Goal: Task Accomplishment & Management: Complete application form

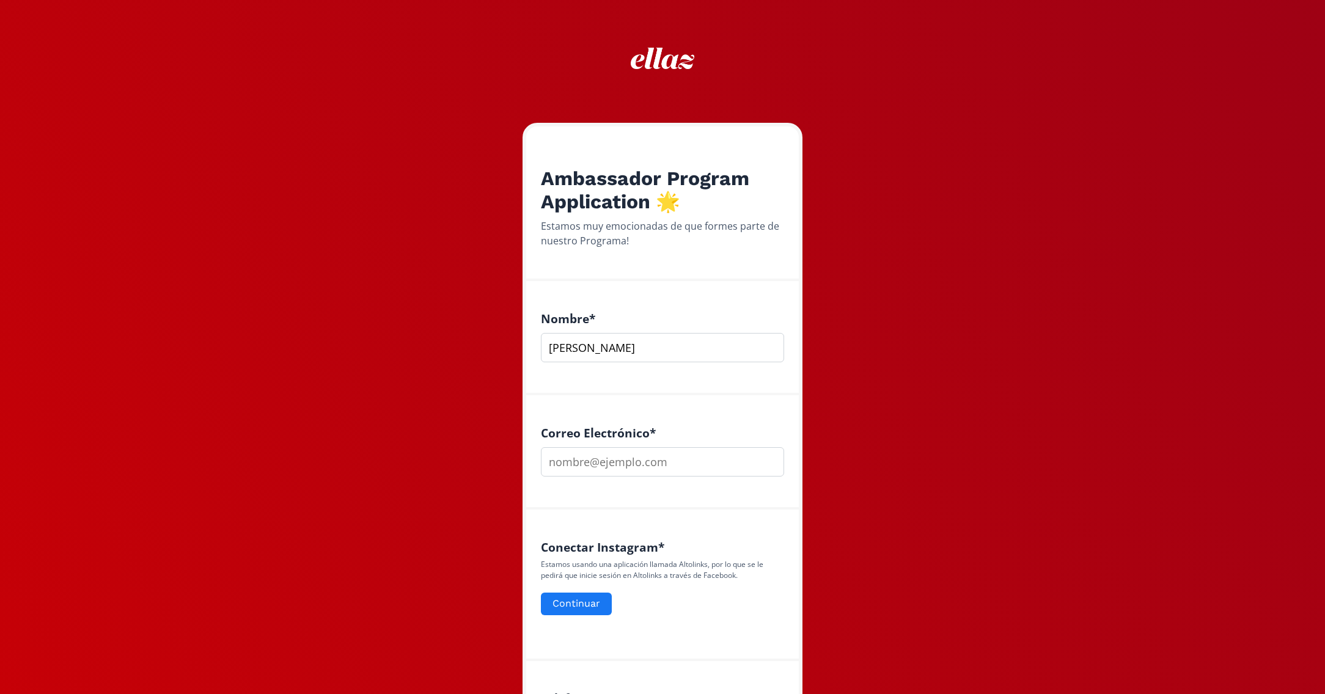
type input "[PERSON_NAME]"
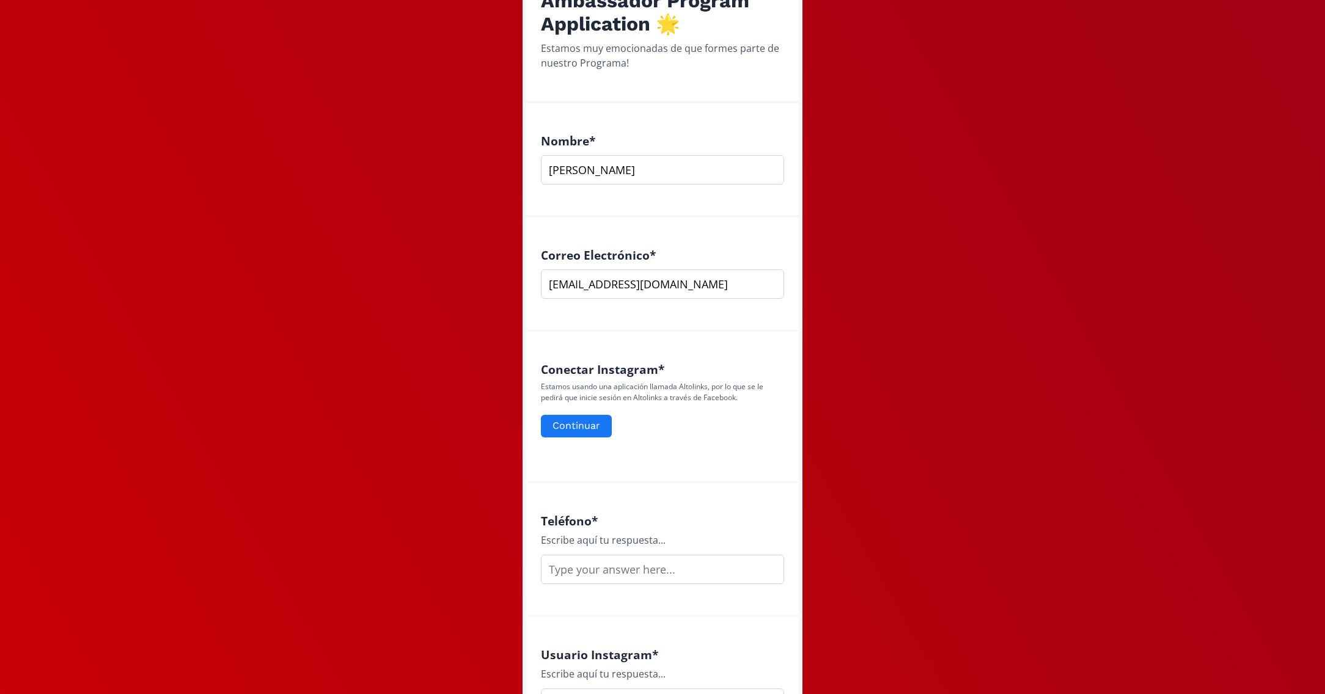
scroll to position [177, 0]
type input "[EMAIL_ADDRESS][DOMAIN_NAME]"
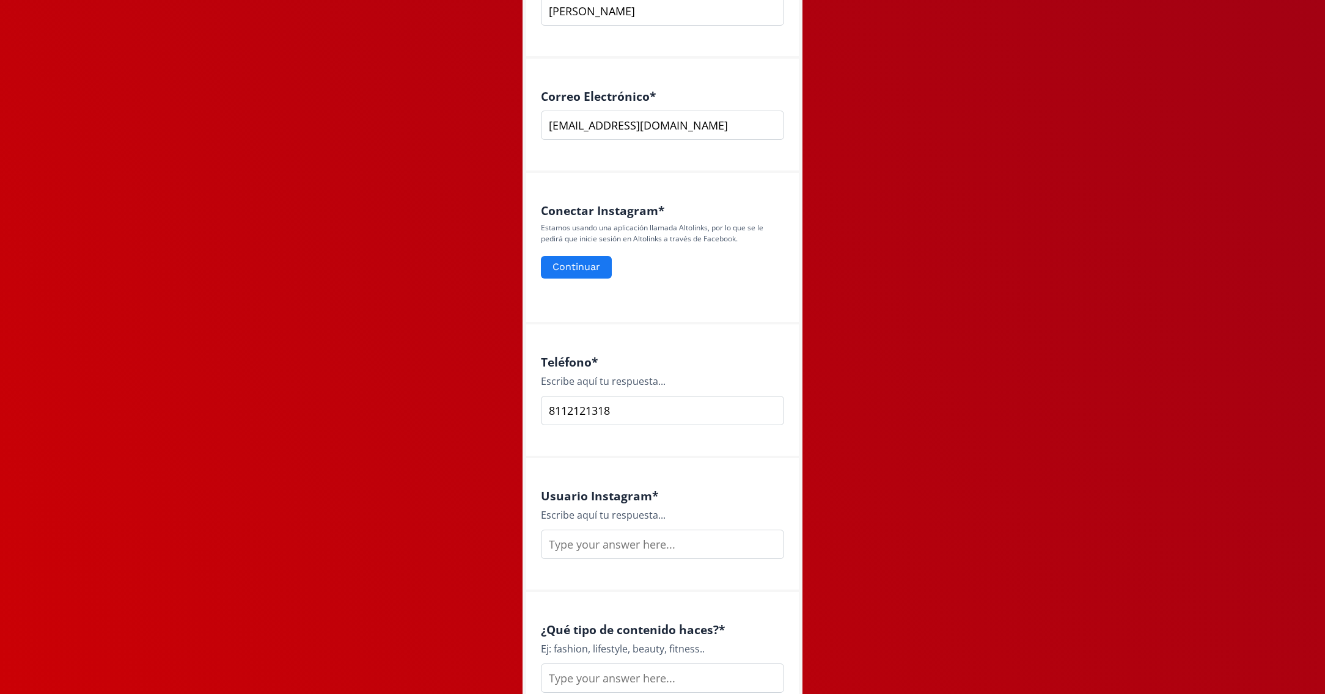
scroll to position [398, 0]
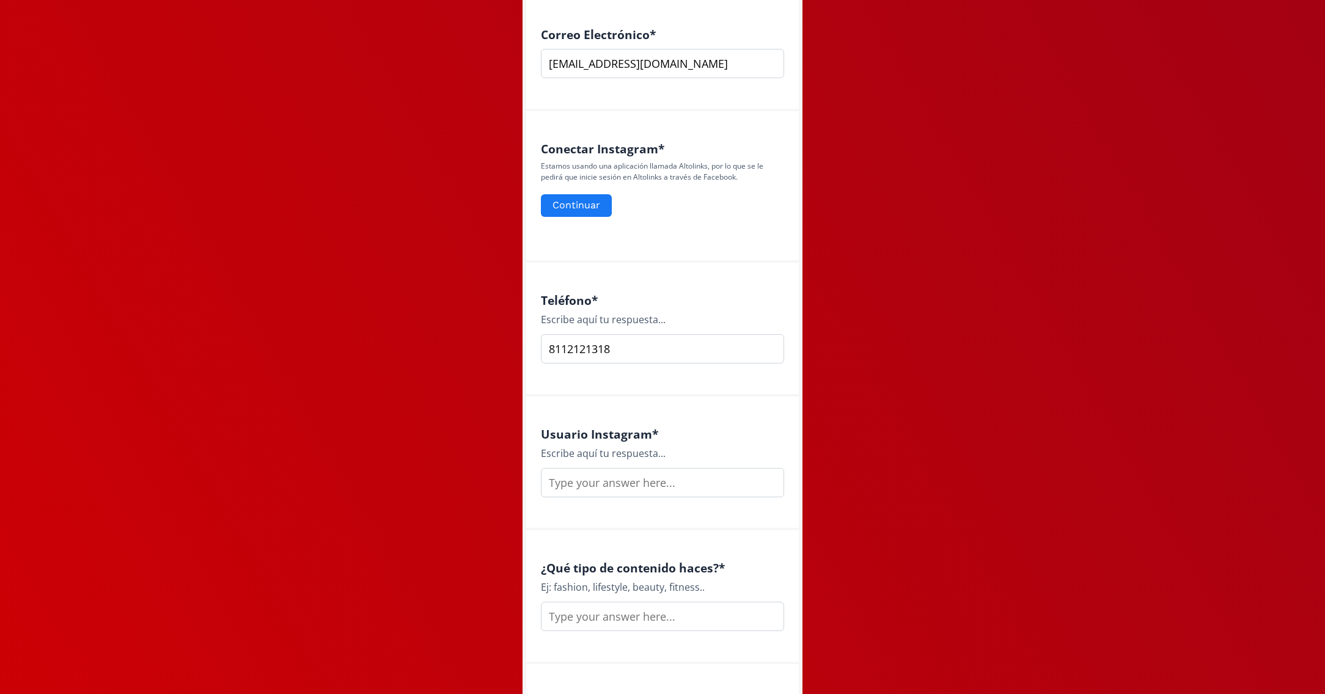
type input "8112121318"
click at [653, 486] on input "text" at bounding box center [662, 482] width 243 height 29
click at [617, 513] on div "Usuario Instagram * Escribe aquí tu respuesta... ba" at bounding box center [662, 464] width 273 height 134
click at [606, 494] on input "ba" at bounding box center [662, 482] width 243 height 29
type input "balbinasophiag"
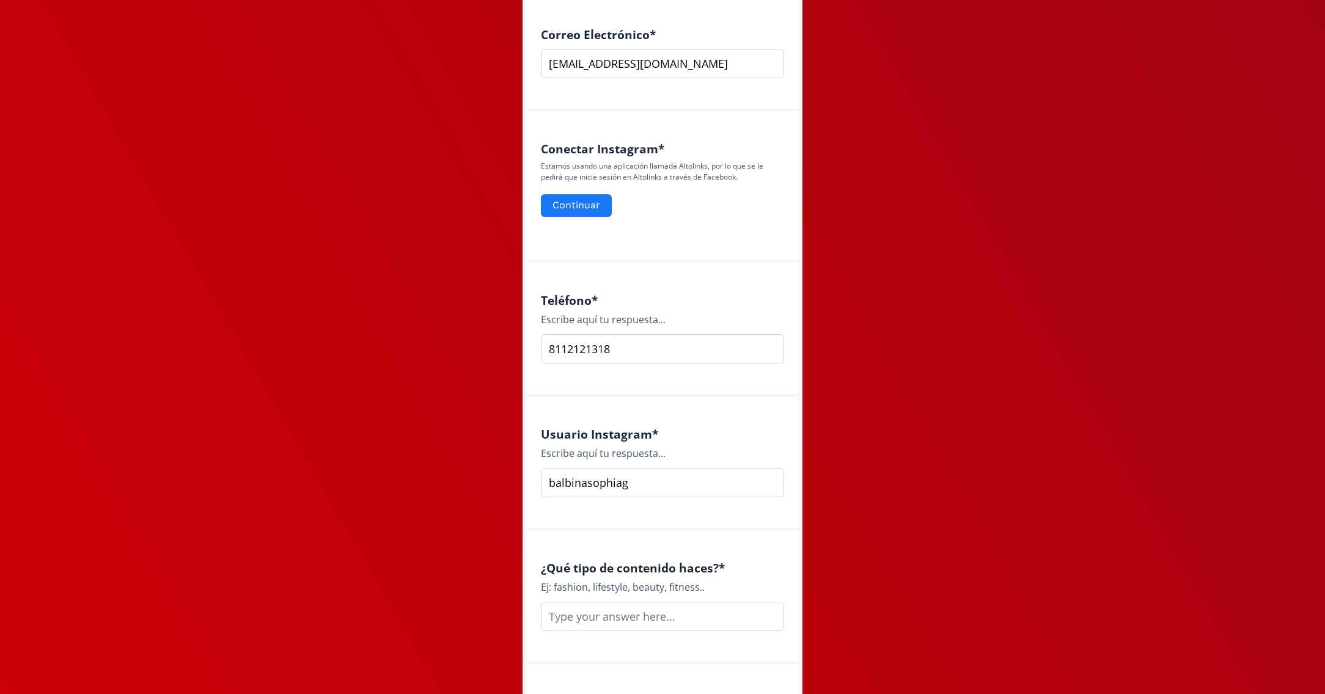
click at [607, 615] on input "text" at bounding box center [662, 616] width 243 height 29
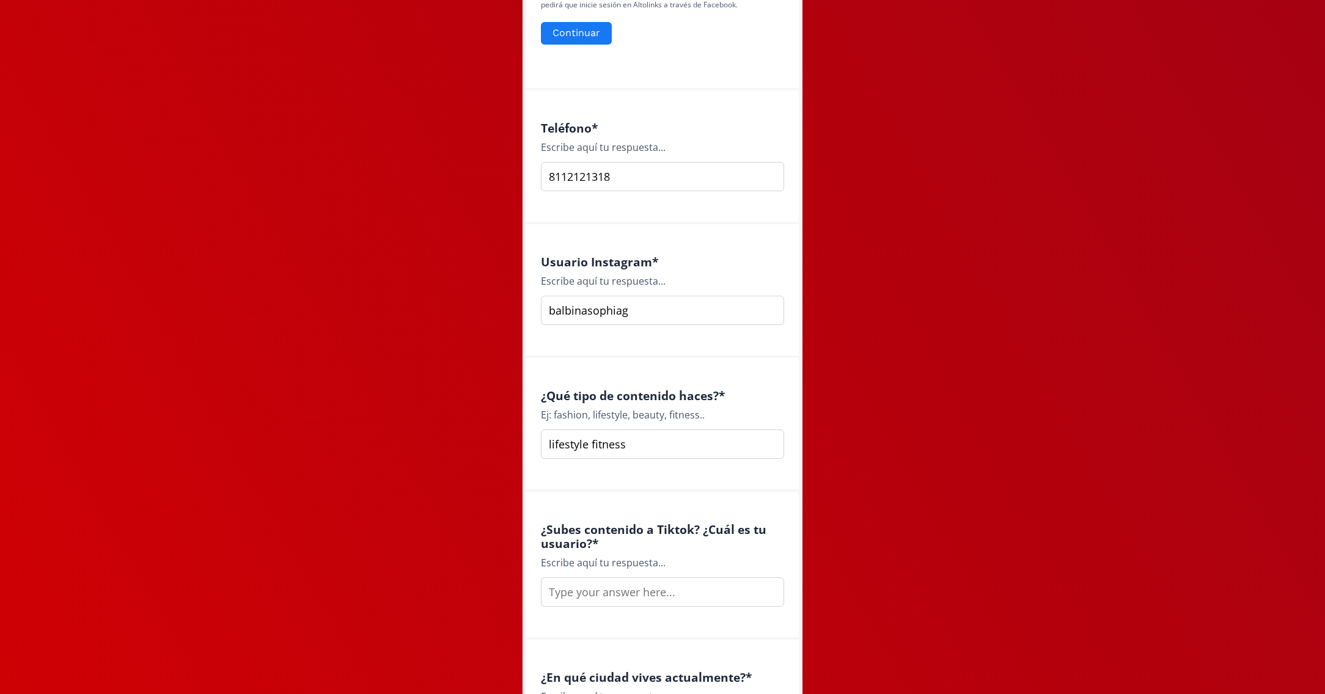
scroll to position [623, 0]
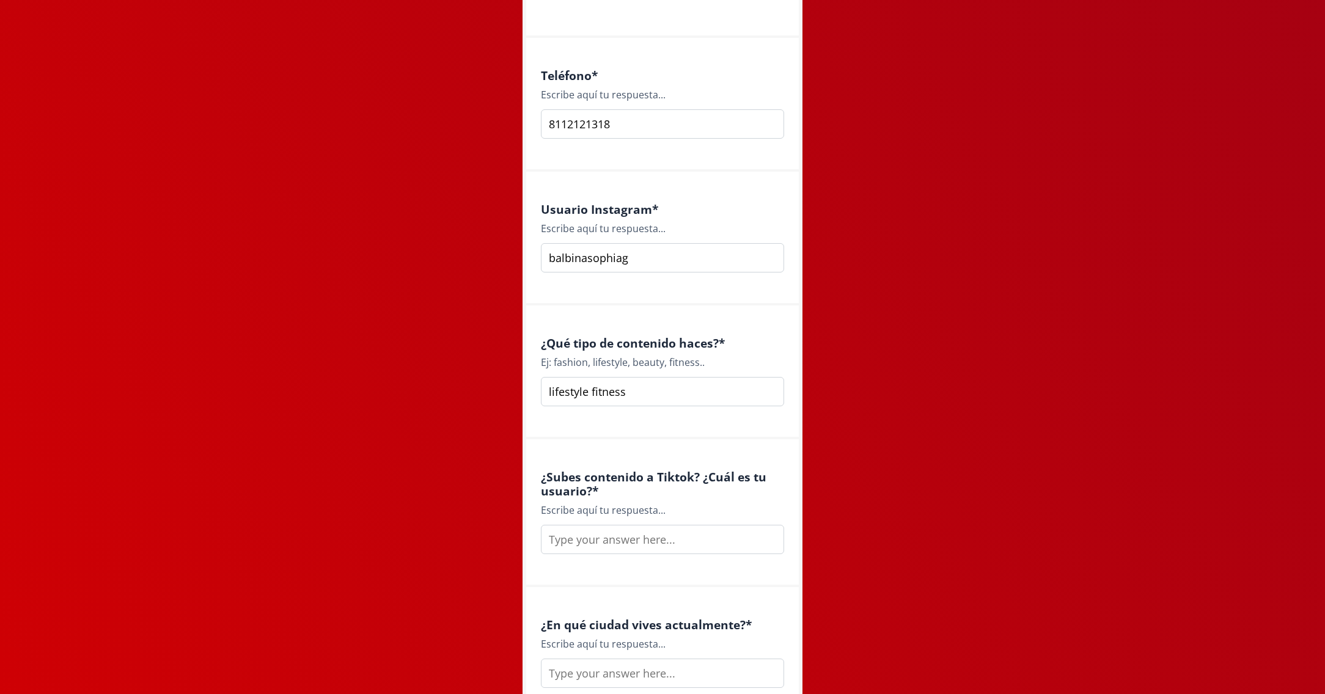
type input "lifestyle fitness"
click at [614, 535] on input "text" at bounding box center [662, 539] width 243 height 29
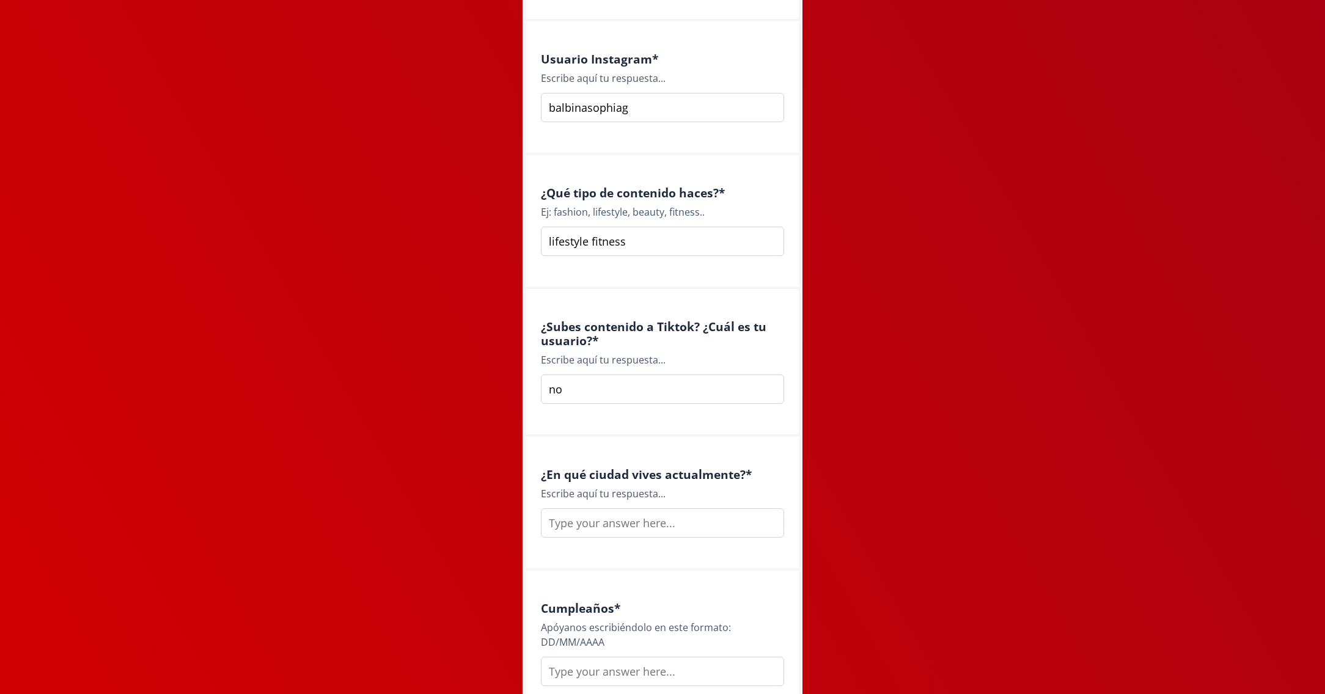
scroll to position [794, 0]
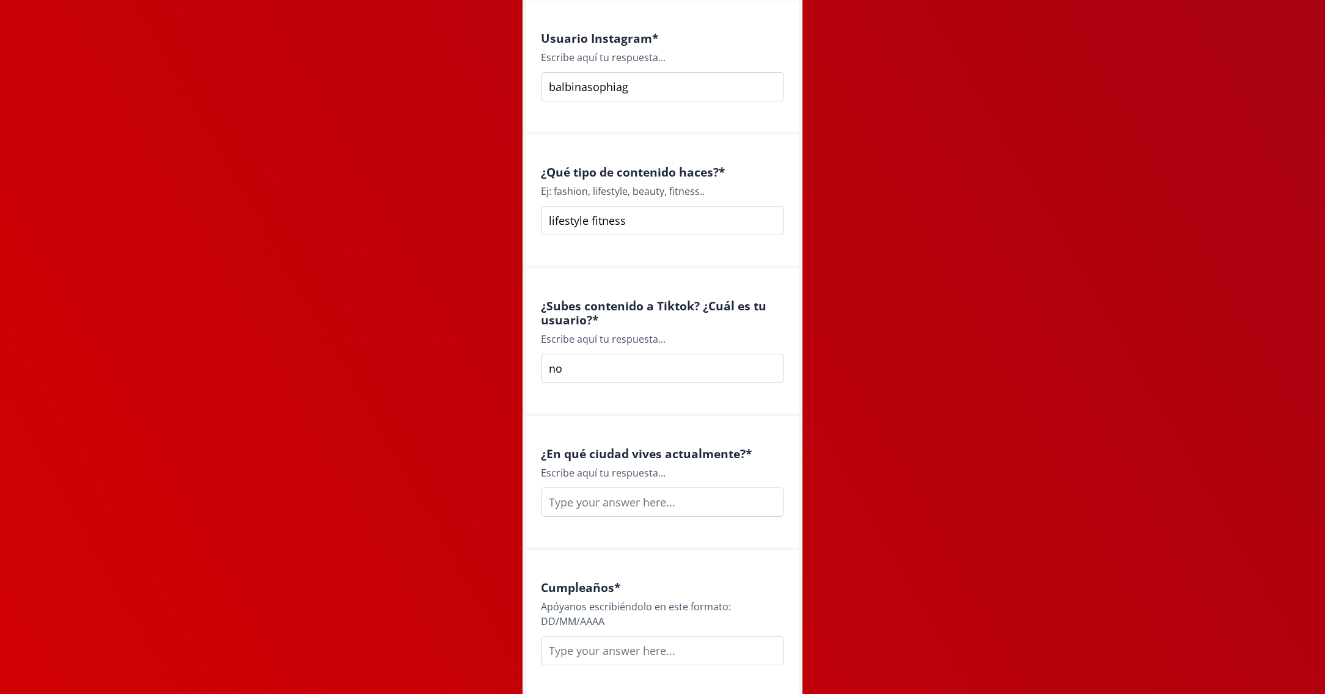
type input "no"
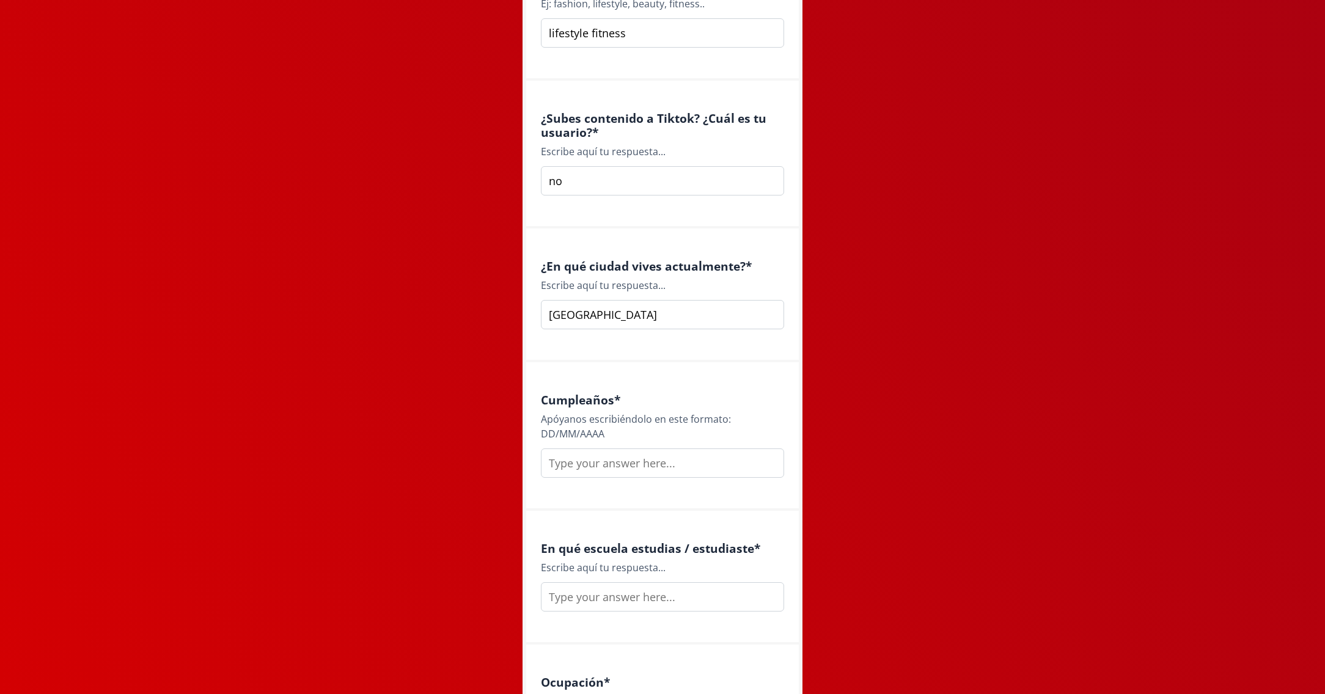
scroll to position [984, 0]
type input "[GEOGRAPHIC_DATA]"
type input "[DATE]"
click at [606, 596] on input "text" at bounding box center [662, 595] width 243 height 29
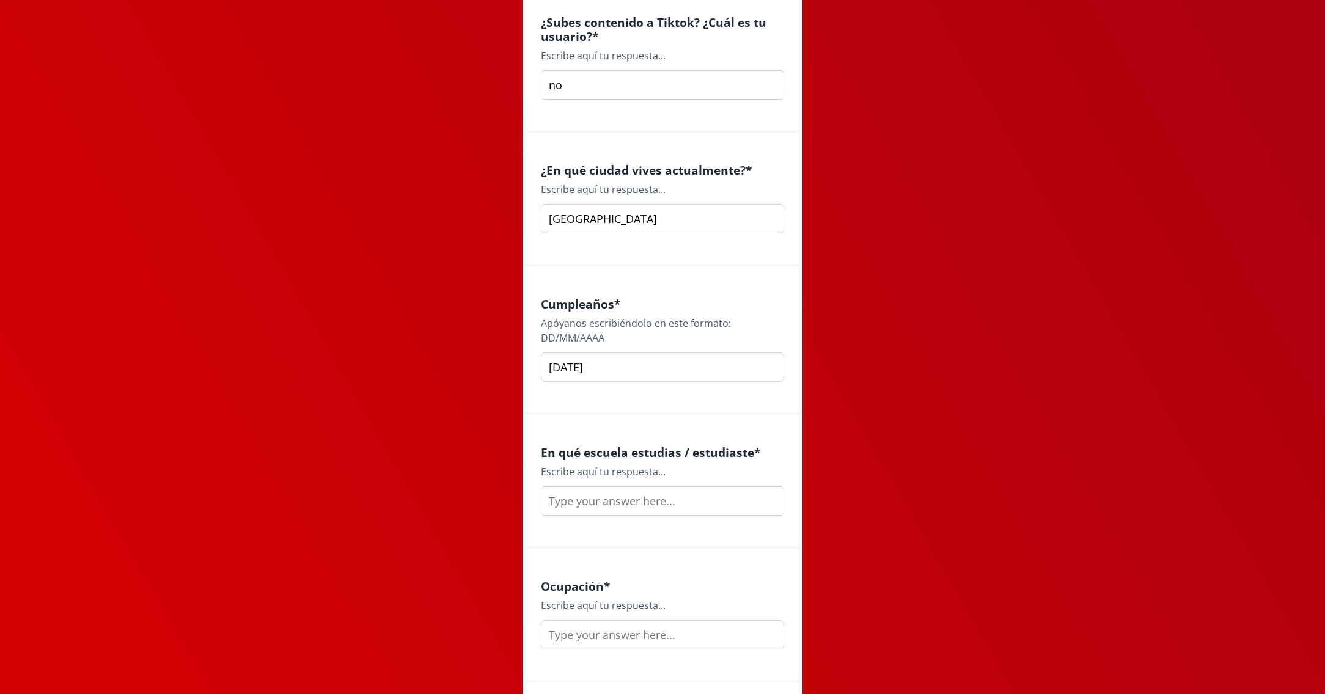
scroll to position [1112, 0]
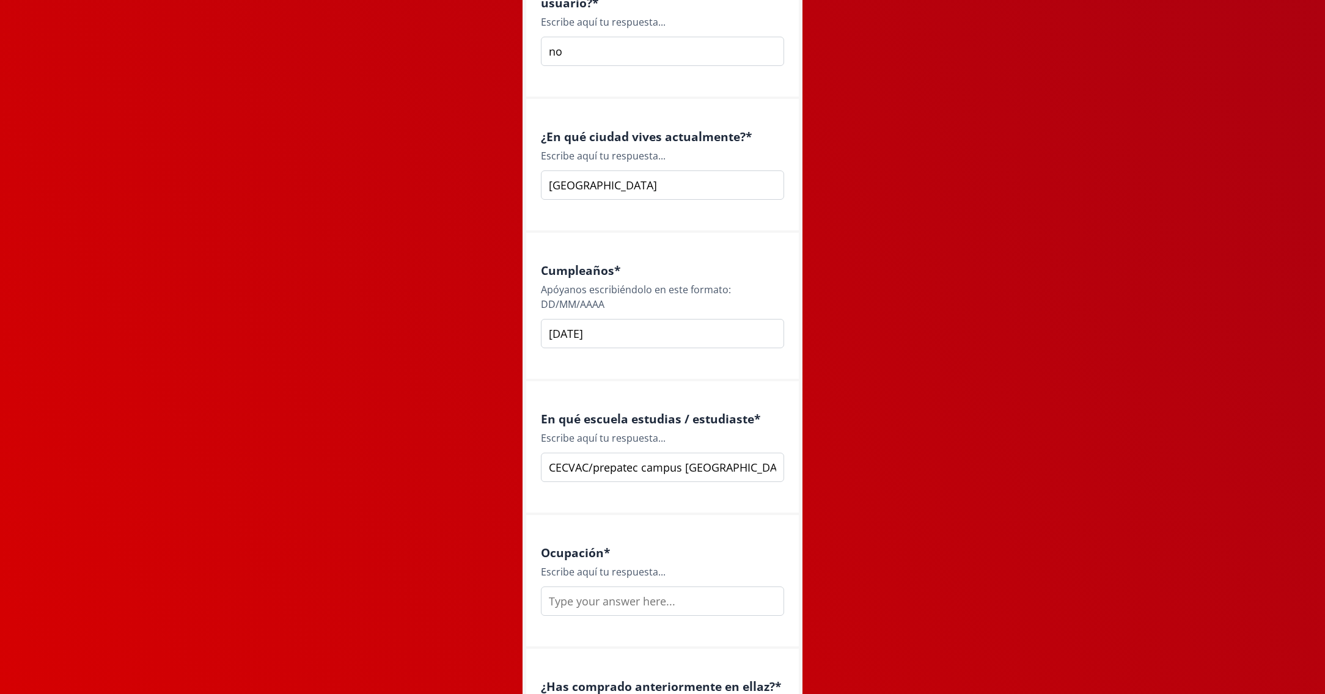
type input "CECVAC/prepatec campus [GEOGRAPHIC_DATA]/ [GEOGRAPHIC_DATA] campus [GEOGRAPHIC_…"
drag, startPoint x: 695, startPoint y: 548, endPoint x: 635, endPoint y: 609, distance: 85.6
click at [635, 609] on input "text" at bounding box center [662, 601] width 243 height 29
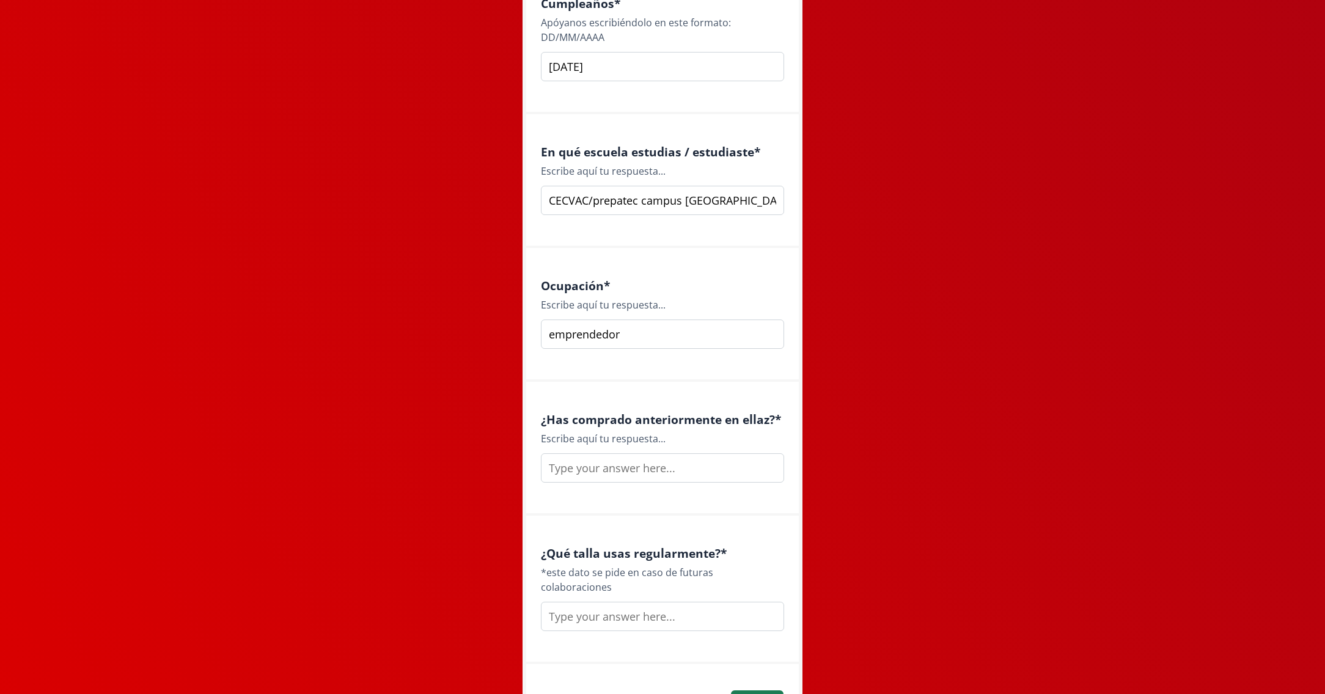
scroll to position [1381, 0]
type input "emprendedor"
click at [573, 473] on input "text" at bounding box center [662, 466] width 243 height 29
type input "si"
click at [579, 610] on input "text" at bounding box center [662, 614] width 243 height 29
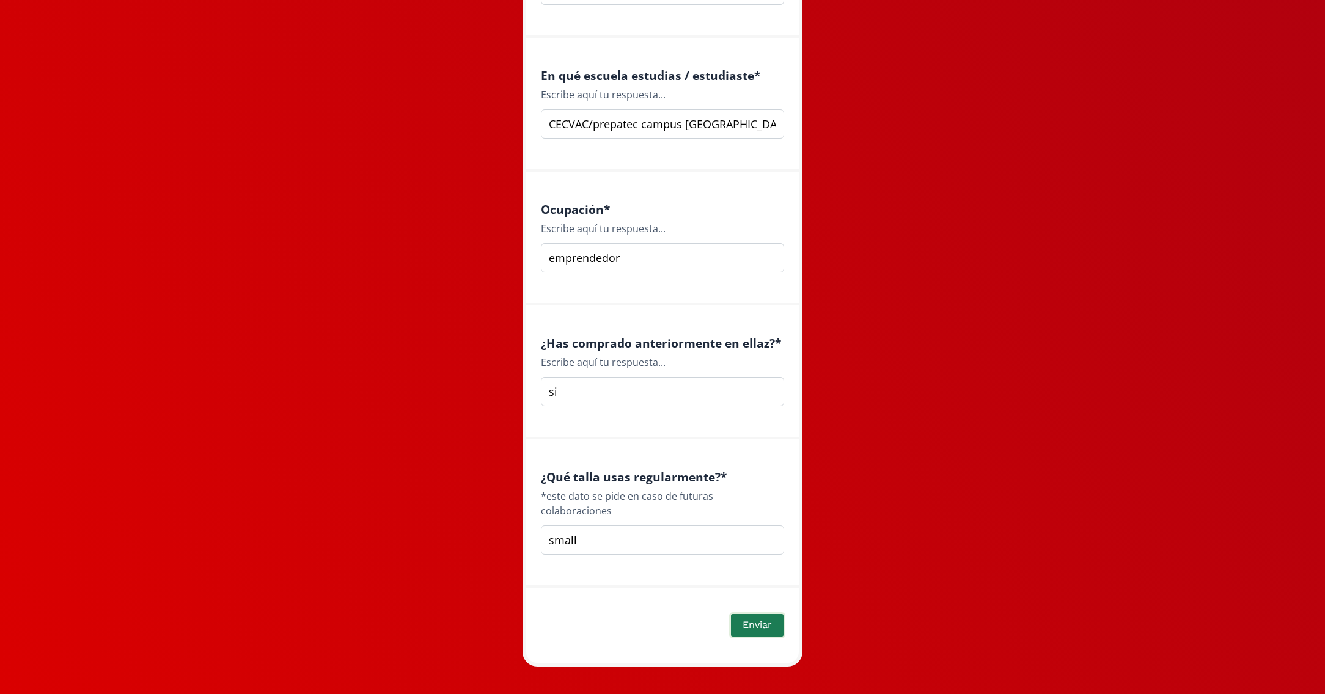
type input "small"
click at [736, 612] on button "Enviar" at bounding box center [757, 625] width 56 height 26
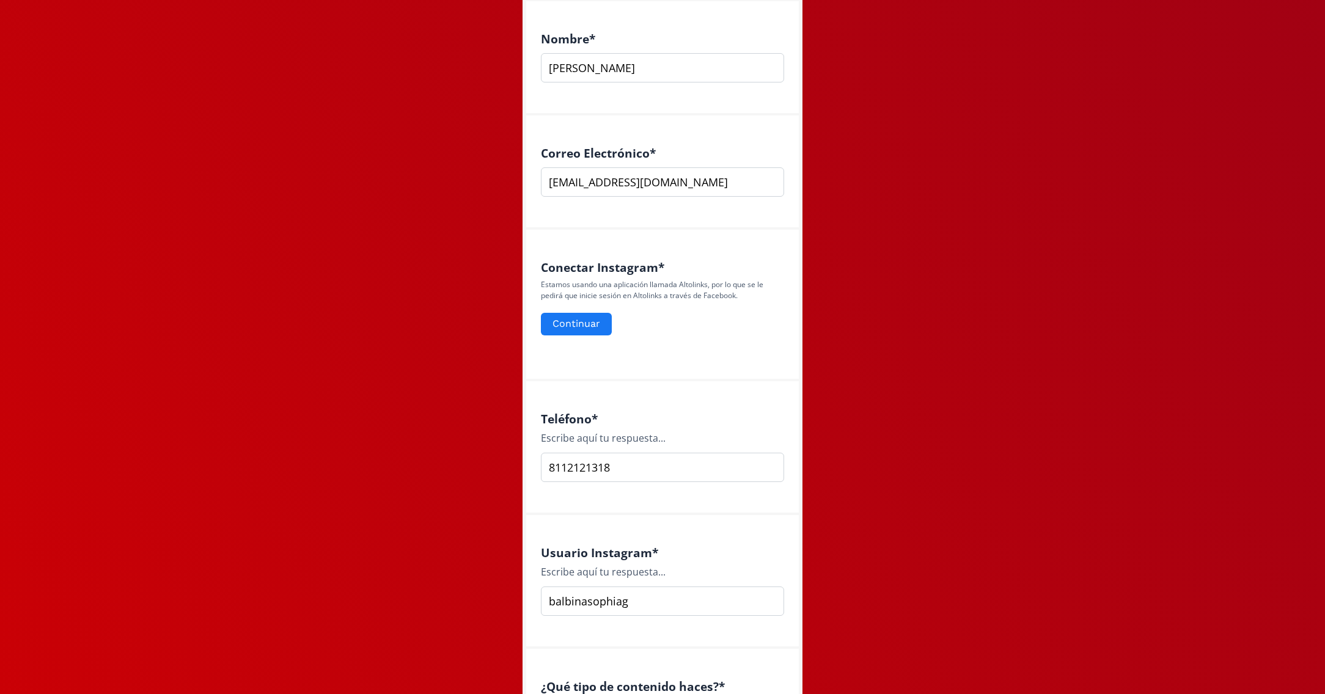
drag, startPoint x: 562, startPoint y: 348, endPoint x: 557, endPoint y: 354, distance: 7.5
click at [562, 349] on div "Conectar Instagram * Estamos usando una aplicación llamada Altolinks, por lo qu…" at bounding box center [662, 306] width 273 height 152
click at [555, 356] on div "Conectar Instagram * Estamos usando una aplicación llamada Altolinks, por lo qu…" at bounding box center [662, 306] width 273 height 152
click at [556, 327] on button "Continuar" at bounding box center [576, 324] width 75 height 26
